Goal: Check status: Check status

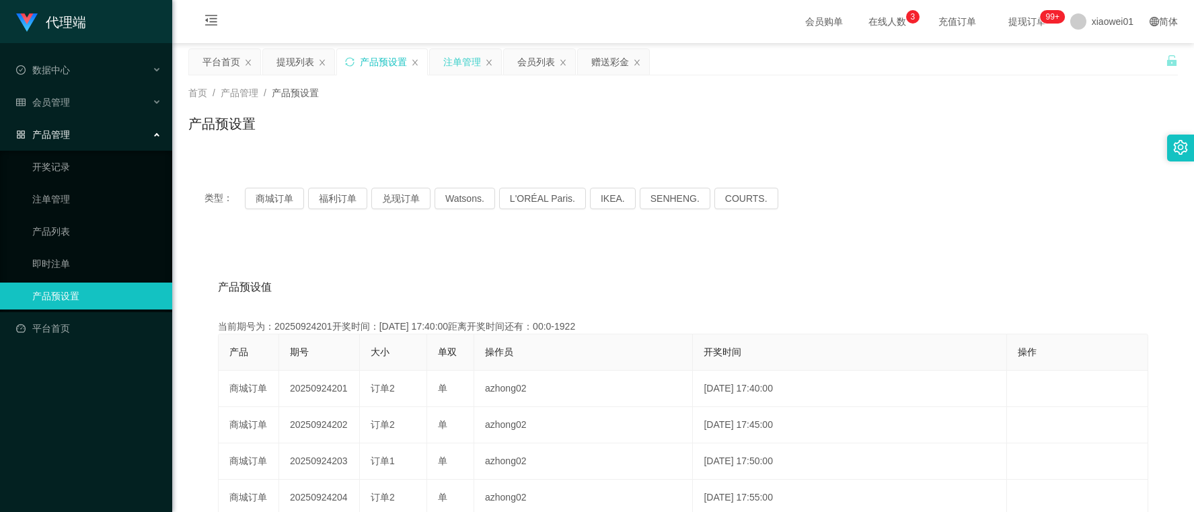
click at [458, 66] on div "注单管理" at bounding box center [462, 62] width 38 height 26
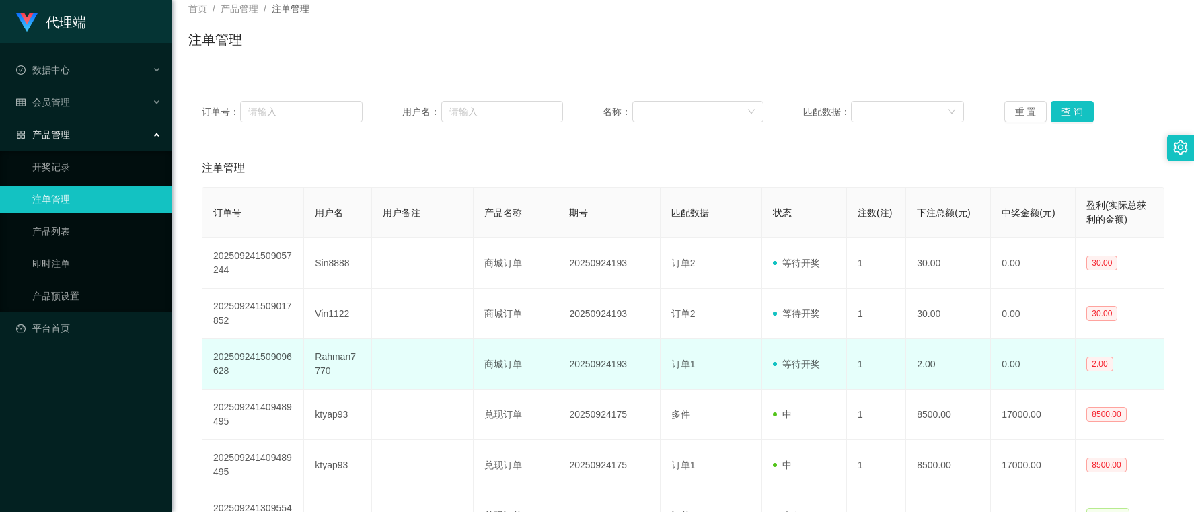
scroll to position [168, 0]
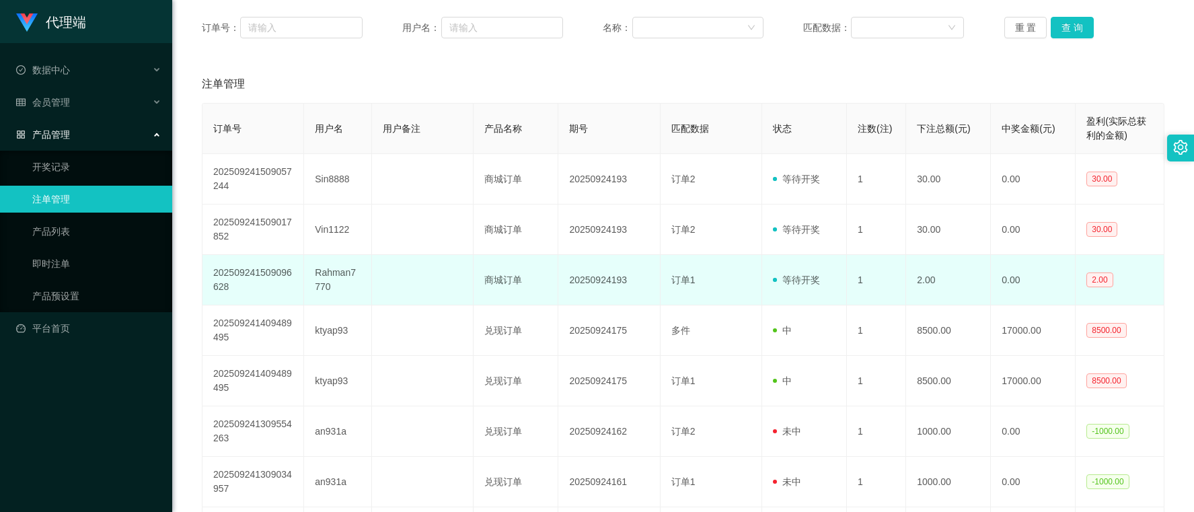
click at [683, 281] on span "订单1" at bounding box center [684, 280] width 24 height 11
click at [254, 276] on td "202509241509096628" at bounding box center [254, 280] width 102 height 50
click at [598, 281] on td "20250924193" at bounding box center [610, 280] width 102 height 50
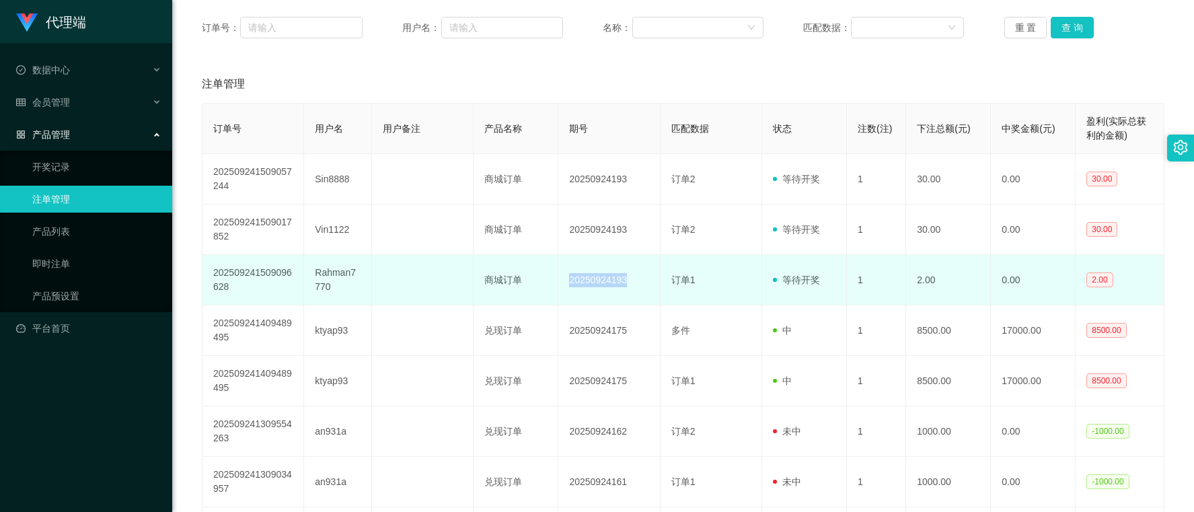
click at [598, 281] on td "20250924193" at bounding box center [610, 280] width 102 height 50
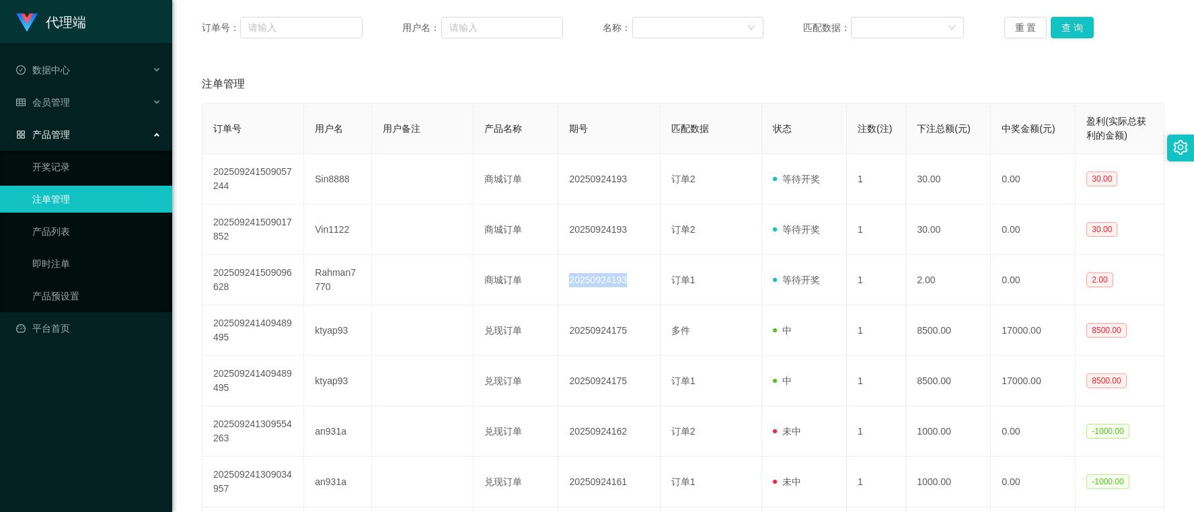
copy td "20250924193"
